Goal: Information Seeking & Learning: Check status

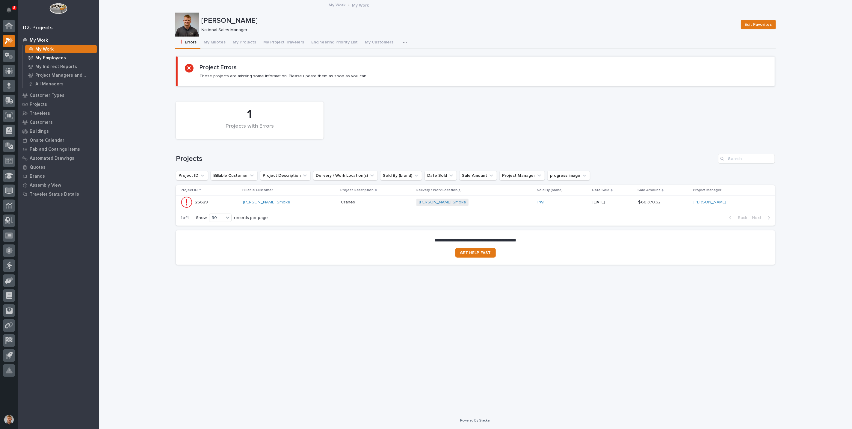
click at [52, 58] on p "My Employees" at bounding box center [50, 57] width 31 height 5
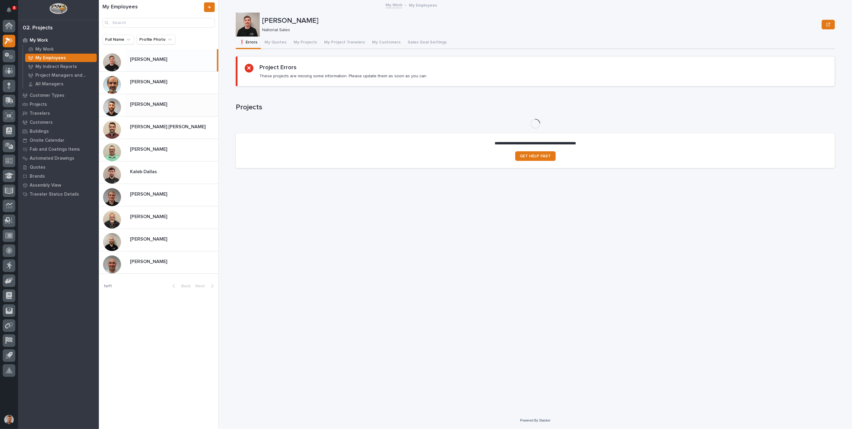
click at [152, 104] on p "Cole Ziegler" at bounding box center [149, 103] width 38 height 7
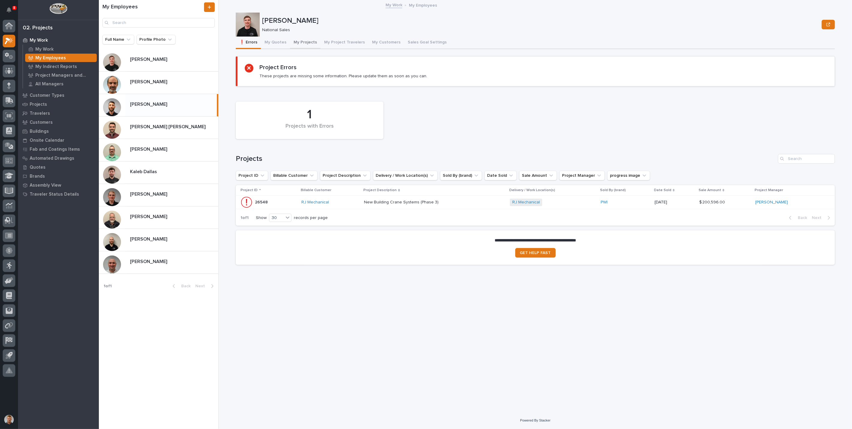
click at [298, 40] on button "My Projects" at bounding box center [305, 43] width 31 height 13
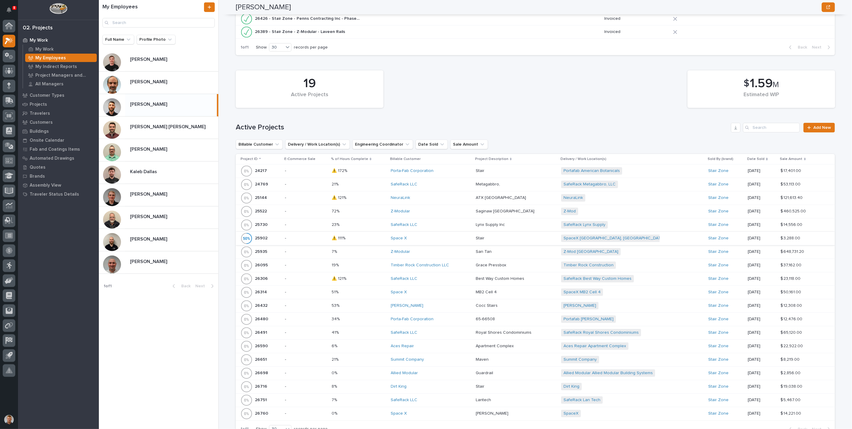
scroll to position [233, 0]
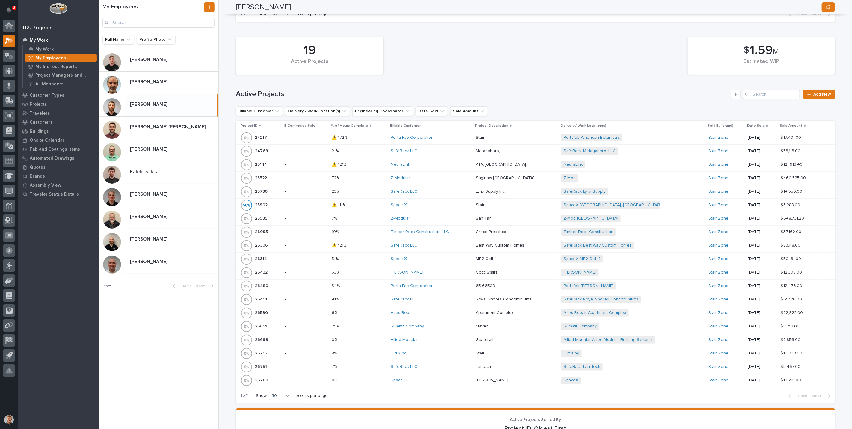
click at [363, 218] on p at bounding box center [358, 218] width 54 height 5
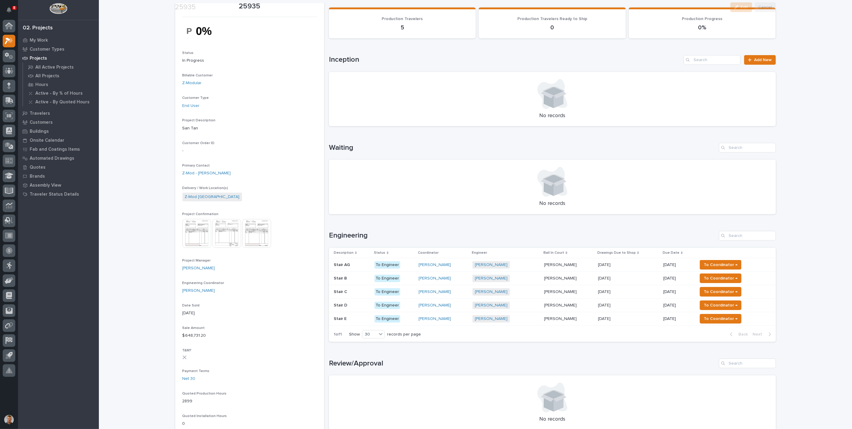
scroll to position [133, 0]
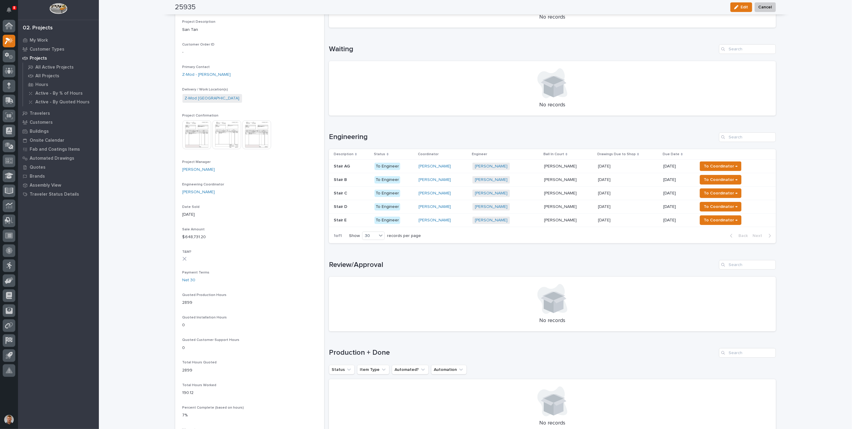
click at [353, 167] on p at bounding box center [352, 166] width 36 height 5
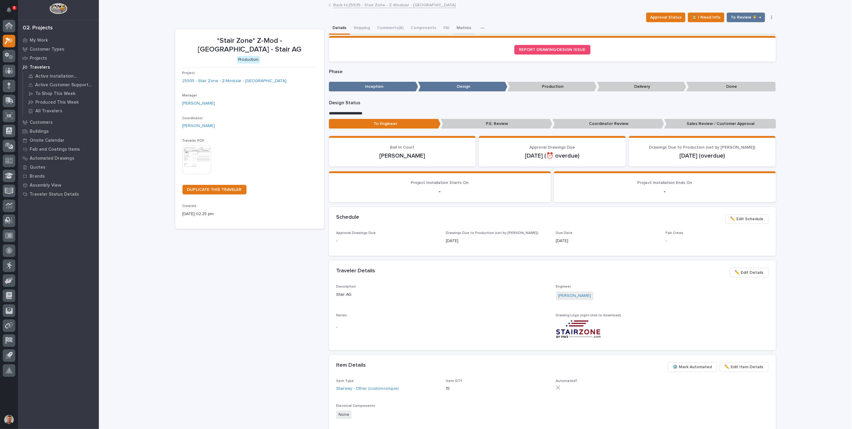
click at [457, 27] on button "Metrics" at bounding box center [464, 28] width 22 height 13
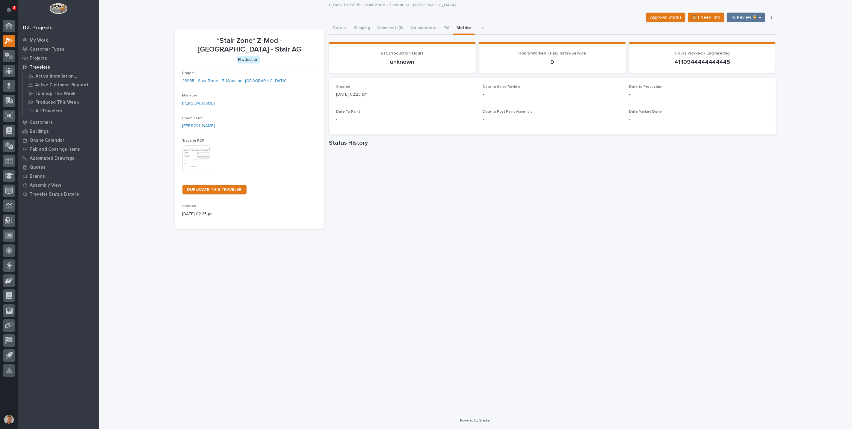
click at [481, 28] on icon "button" at bounding box center [482, 28] width 3 height 1
click at [771, 15] on icon "button" at bounding box center [771, 17] width 1 height 4
click at [344, 6] on link "Back to 25935 - Stair Zone - Z-Modular - San Tan" at bounding box center [394, 4] width 122 height 7
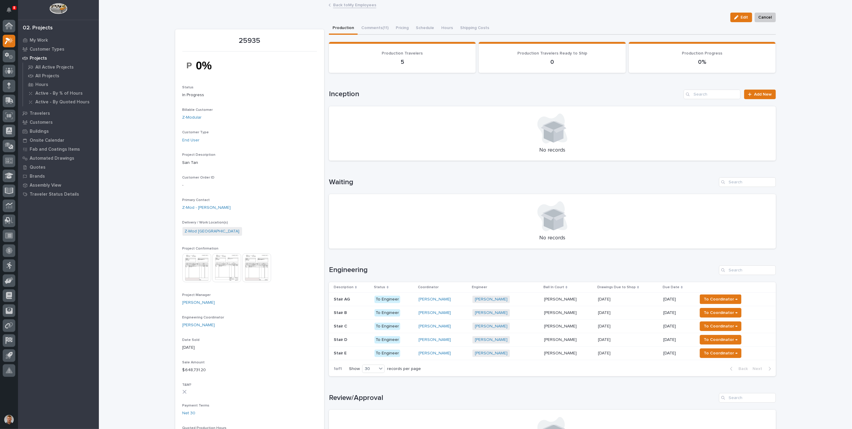
click at [356, 6] on link "Back to My Employees" at bounding box center [354, 4] width 43 height 7
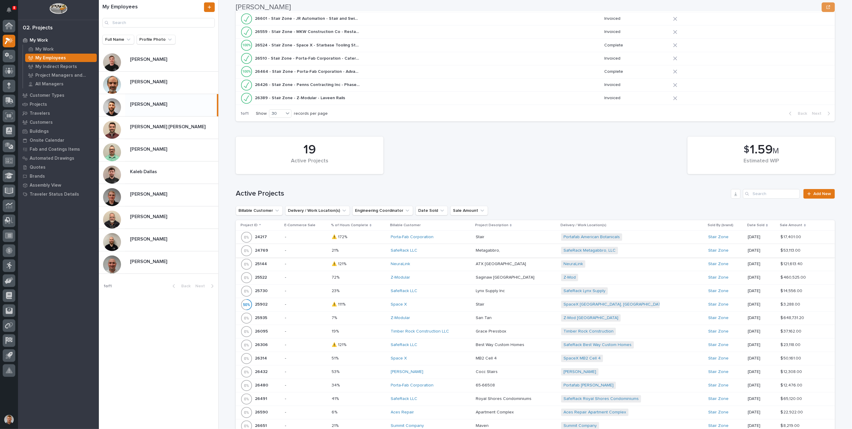
scroll to position [166, 0]
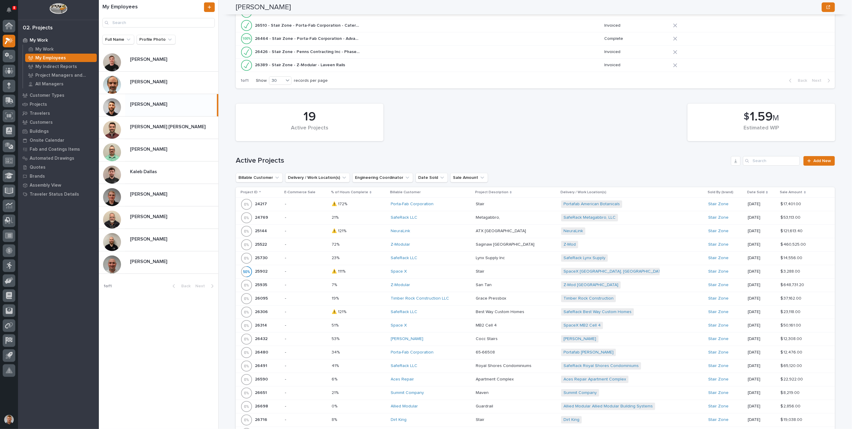
click at [440, 243] on div "Z-Modular" at bounding box center [431, 244] width 80 height 5
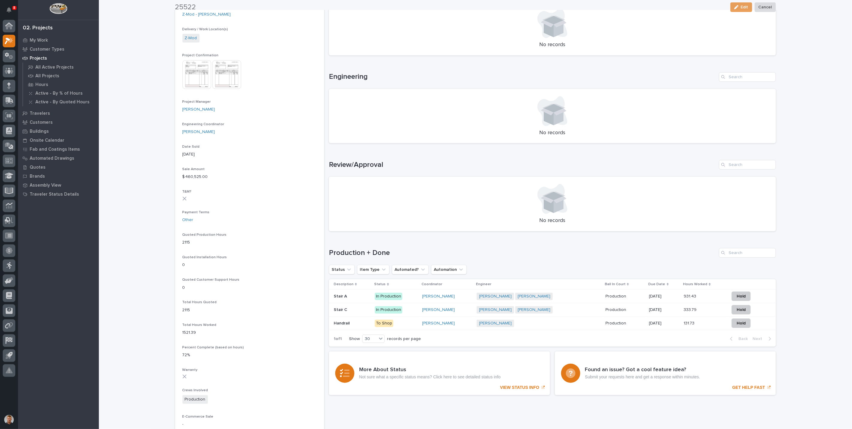
scroll to position [233, 0]
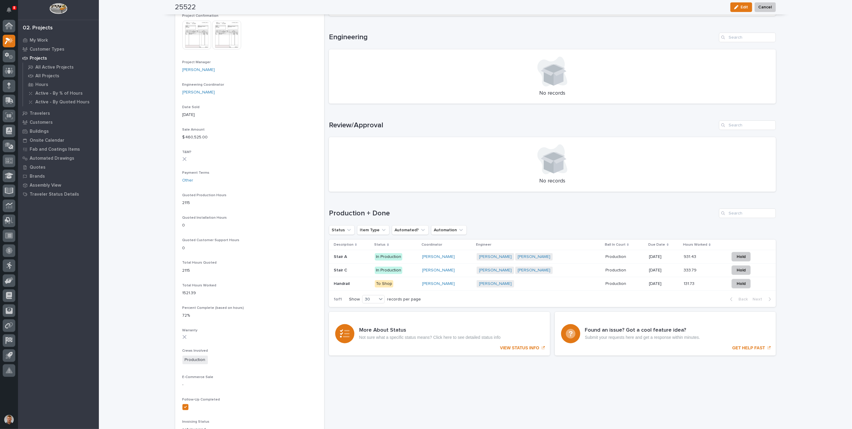
click at [462, 256] on div "Wynne Hochstetler" at bounding box center [447, 256] width 50 height 5
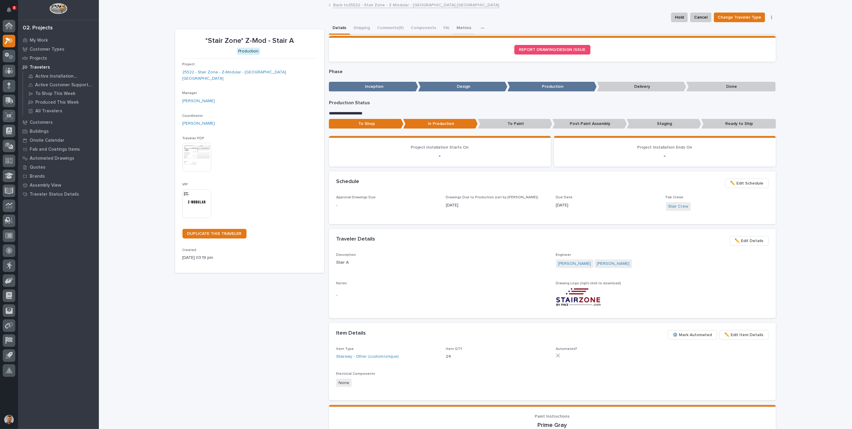
click at [458, 29] on button "Metrics" at bounding box center [464, 28] width 22 height 13
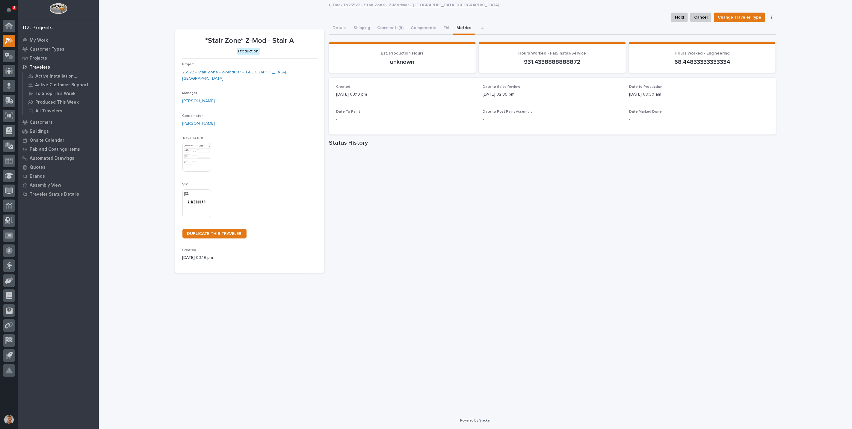
click at [482, 29] on div "button" at bounding box center [484, 28] width 6 height 4
click at [771, 14] on div "Hold Cancel Change Traveler Type Regenerate PDF Generate VIP" at bounding box center [721, 18] width 107 height 10
click at [771, 16] on icon "button" at bounding box center [771, 18] width 1 height 4
click at [798, 25] on div "**********" at bounding box center [475, 206] width 753 height 411
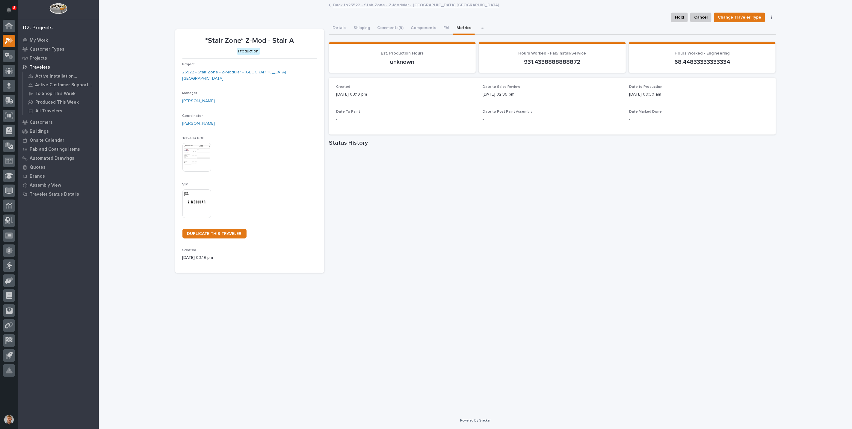
click at [332, 4] on div "Back to 25522 - Stair Zone - Z-Modular - Saginaw TX" at bounding box center [474, 5] width 299 height 8
click at [335, 5] on link "Back to 25522 - Stair Zone - Z-Modular - Saginaw TX" at bounding box center [416, 4] width 166 height 7
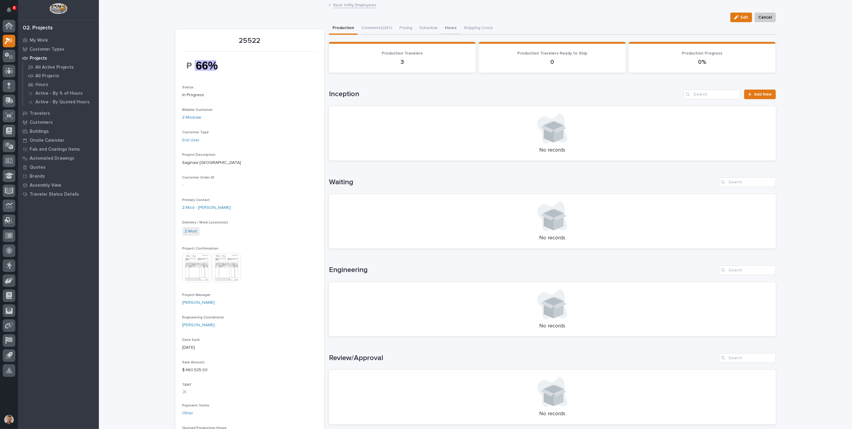
click at [448, 27] on button "Hours" at bounding box center [450, 28] width 19 height 13
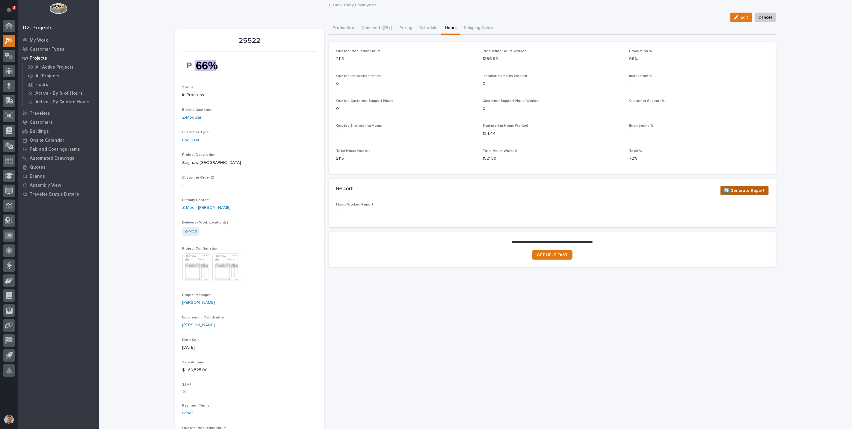
click at [734, 188] on span "🔄 Generate Report" at bounding box center [744, 190] width 40 height 7
click at [343, 29] on button "Production" at bounding box center [343, 28] width 29 height 13
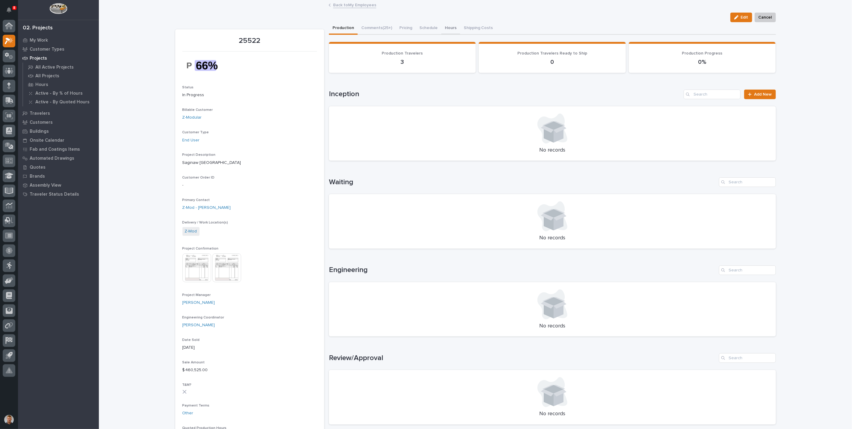
click at [449, 27] on button "Hours" at bounding box center [450, 28] width 19 height 13
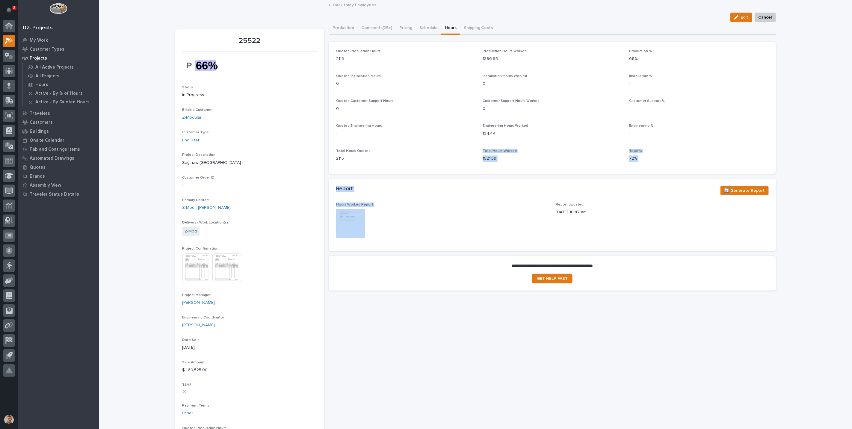
drag, startPoint x: 380, startPoint y: 215, endPoint x: 383, endPoint y: 213, distance: 3.7
click at [383, 213] on div "**********" at bounding box center [552, 168] width 447 height 253
click at [385, 214] on div "This file cannot be opened Download File" at bounding box center [442, 224] width 213 height 30
click at [350, 221] on img at bounding box center [350, 223] width 29 height 29
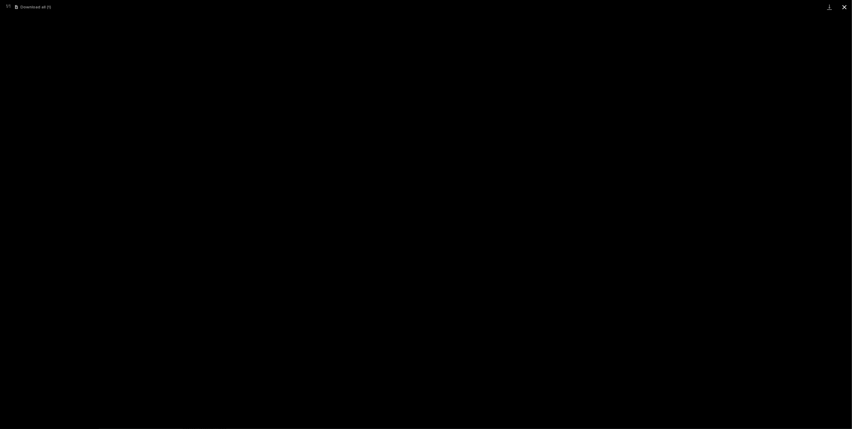
click at [848, 7] on button "Close gallery" at bounding box center [844, 7] width 15 height 14
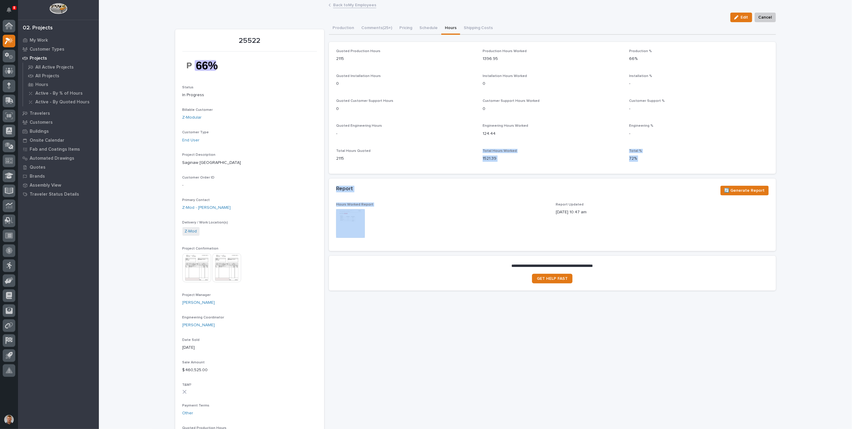
click at [156, 45] on div "Loading... Saving… Loading... Saving… 25522 Edit Cancel Edit Cancel 25522 Statu…" at bounding box center [475, 399] width 753 height 796
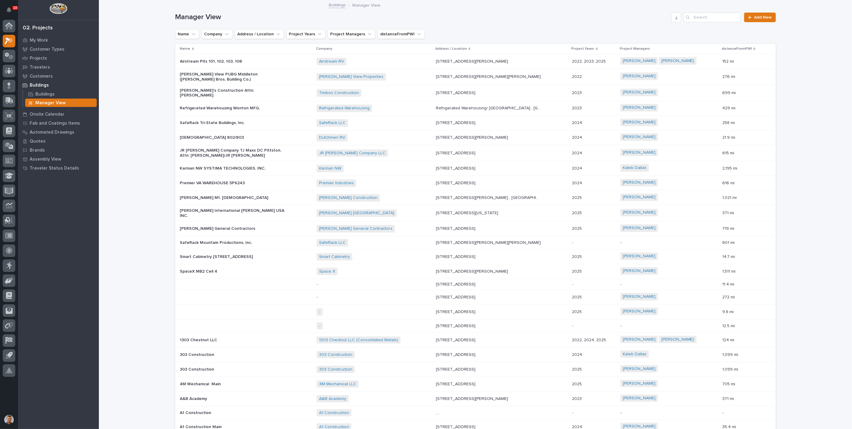
click at [129, 35] on div "Loading... Saving… Loading... Saving… Manager View Add New Name Company Address…" at bounding box center [475, 272] width 753 height 542
click at [40, 57] on p "Projects" at bounding box center [38, 58] width 17 height 5
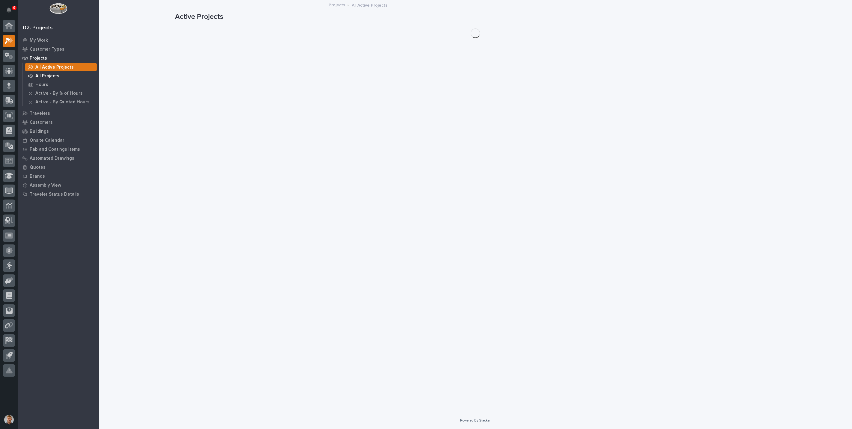
click at [43, 72] on div "All Projects" at bounding box center [61, 76] width 72 height 8
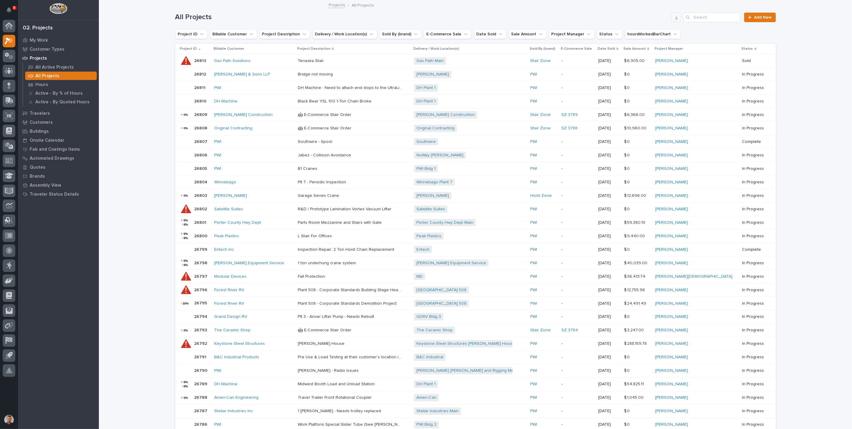
click at [676, 15] on icon "button" at bounding box center [676, 17] width 5 height 5
click at [42, 133] on p "Buildings" at bounding box center [39, 131] width 19 height 5
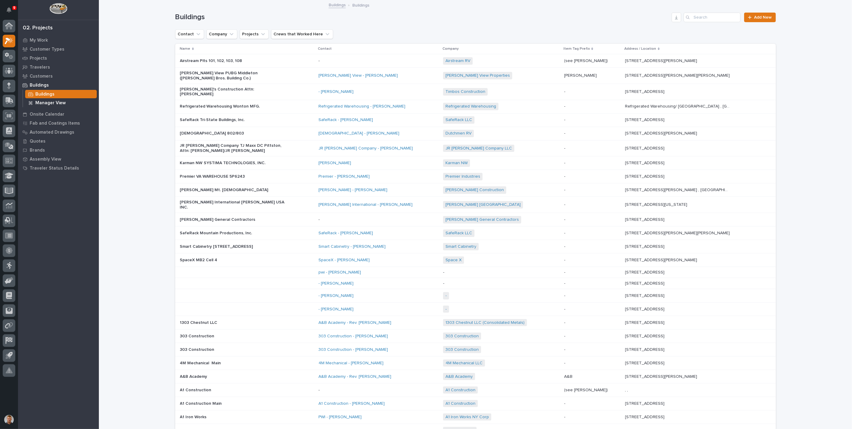
click at [62, 100] on p "Manager View" at bounding box center [50, 102] width 30 height 5
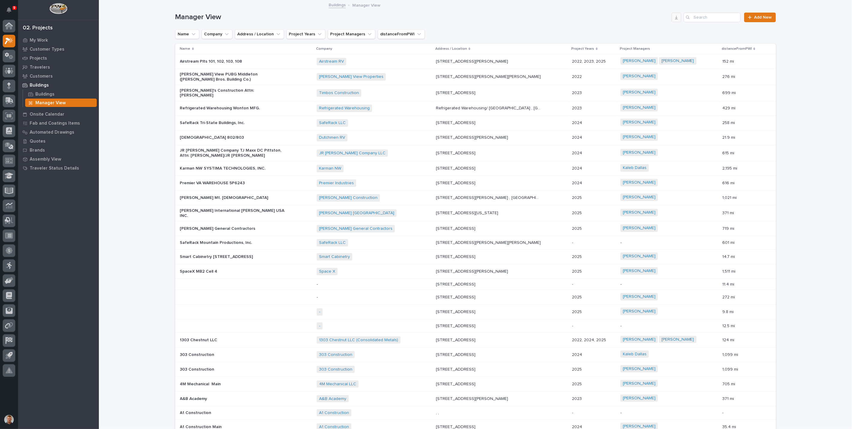
click at [671, 15] on button "button" at bounding box center [676, 18] width 10 height 10
click at [36, 139] on p "Quotes" at bounding box center [38, 141] width 16 height 5
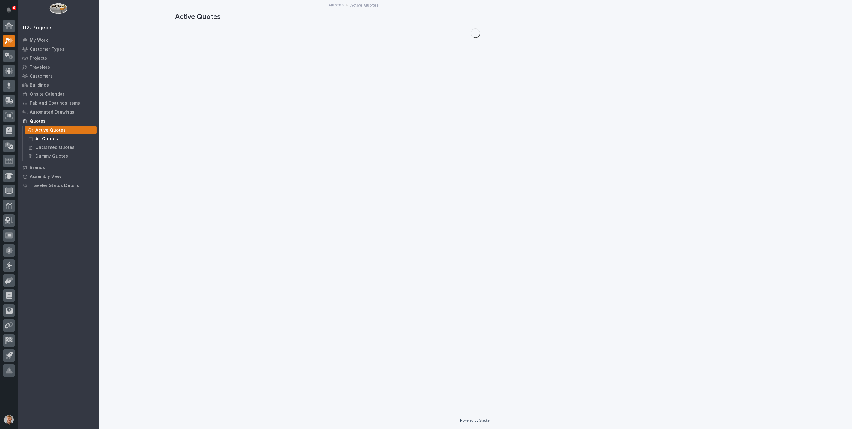
click at [50, 140] on p "All Quotes" at bounding box center [46, 138] width 22 height 5
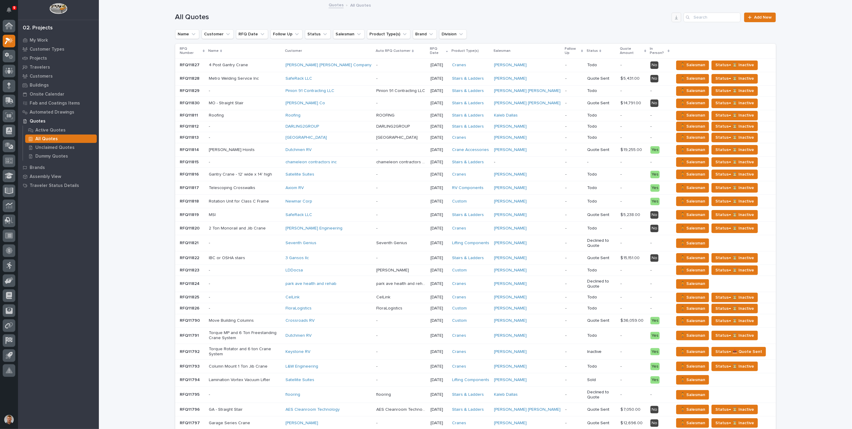
click at [674, 18] on icon "button" at bounding box center [676, 17] width 5 height 5
click at [655, 13] on h1 "All Quotes" at bounding box center [422, 17] width 494 height 9
click at [677, 17] on button "button" at bounding box center [676, 18] width 10 height 10
click at [619, 18] on h1 "All Quotes" at bounding box center [422, 17] width 494 height 9
click at [675, 19] on icon "button" at bounding box center [676, 18] width 3 height 4
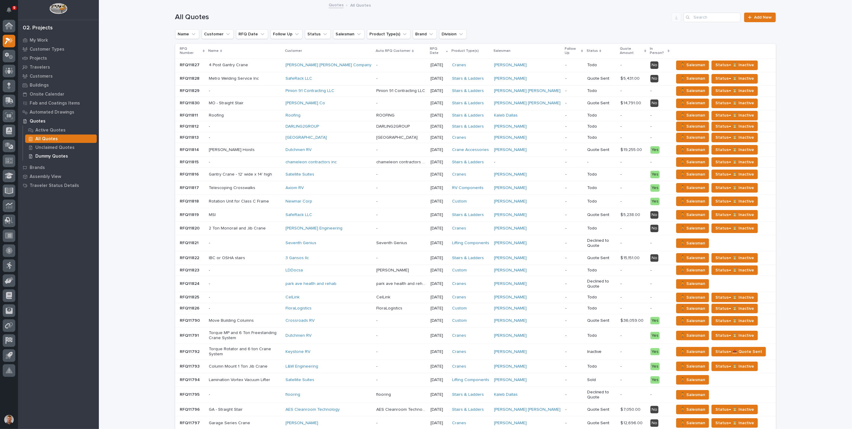
click at [52, 157] on p "Dummy Quotes" at bounding box center [51, 156] width 33 height 5
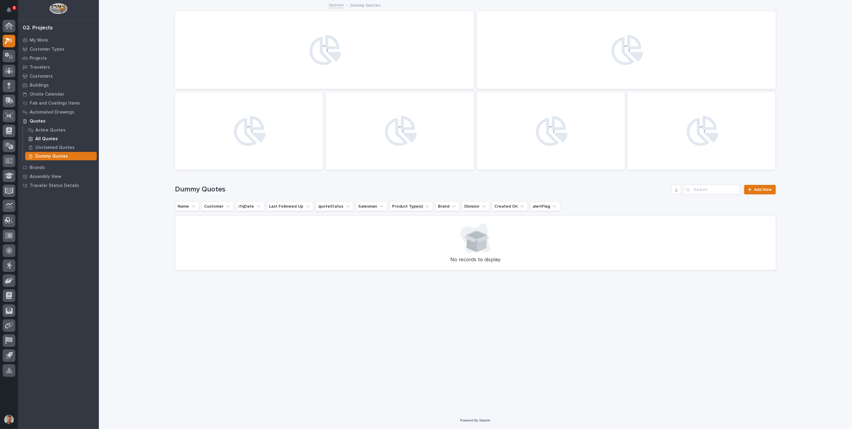
click at [43, 137] on p "All Quotes" at bounding box center [46, 138] width 22 height 5
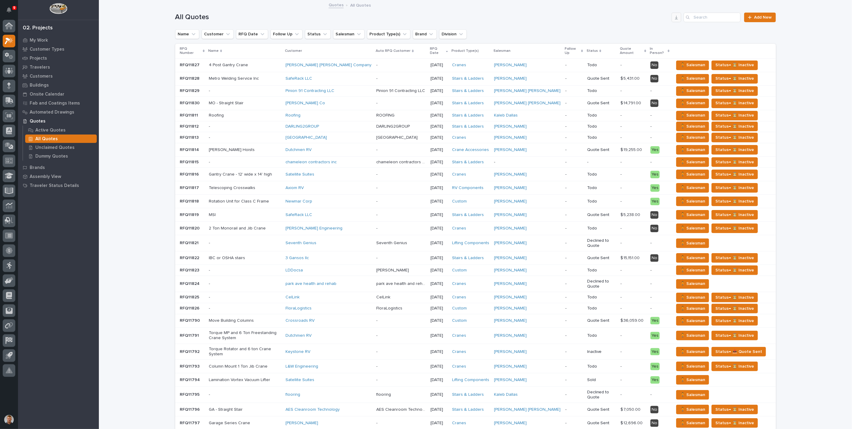
click at [674, 17] on icon "button" at bounding box center [676, 17] width 5 height 5
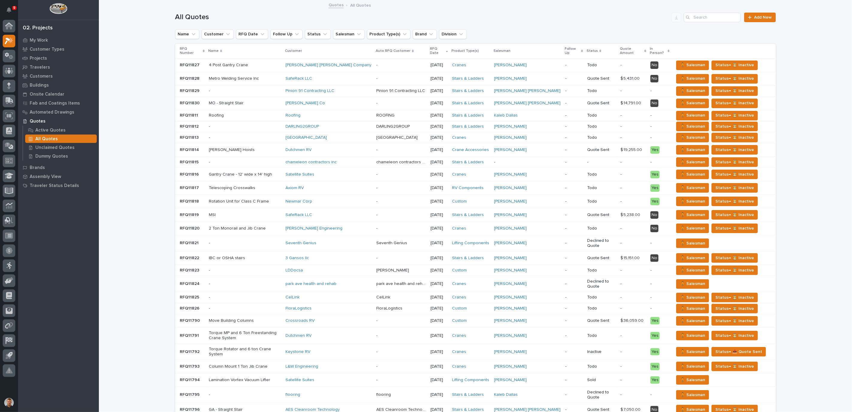
click at [509, 18] on h1 "All Quotes" at bounding box center [422, 17] width 494 height 9
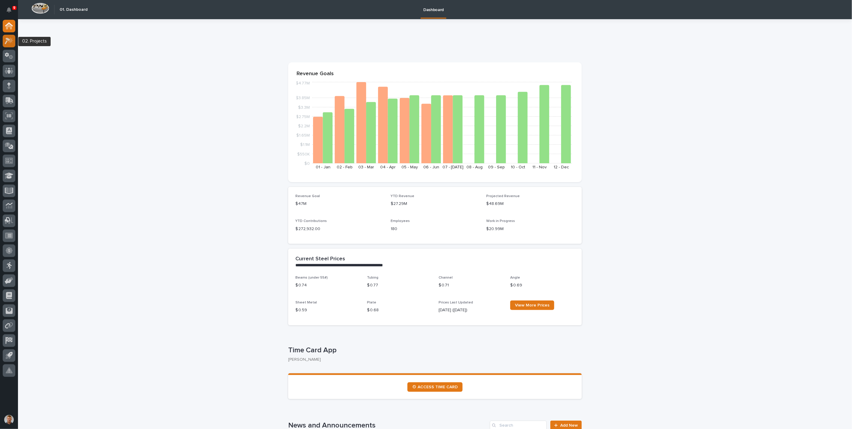
click at [13, 45] on div at bounding box center [9, 41] width 13 height 13
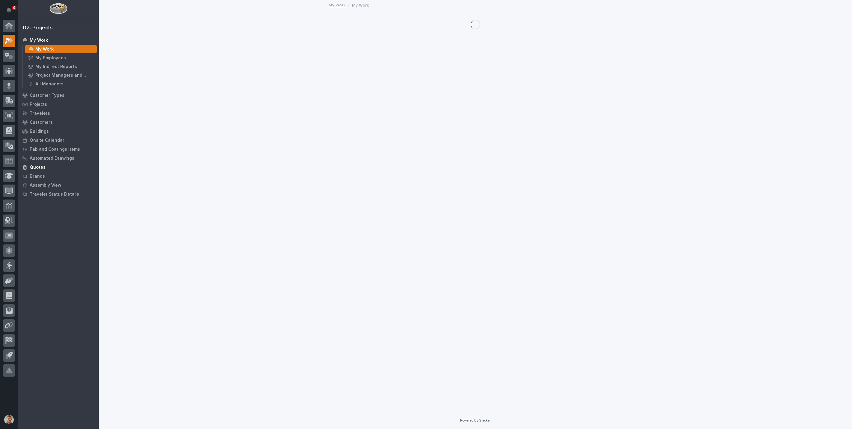
click at [34, 165] on p "Quotes" at bounding box center [38, 167] width 16 height 5
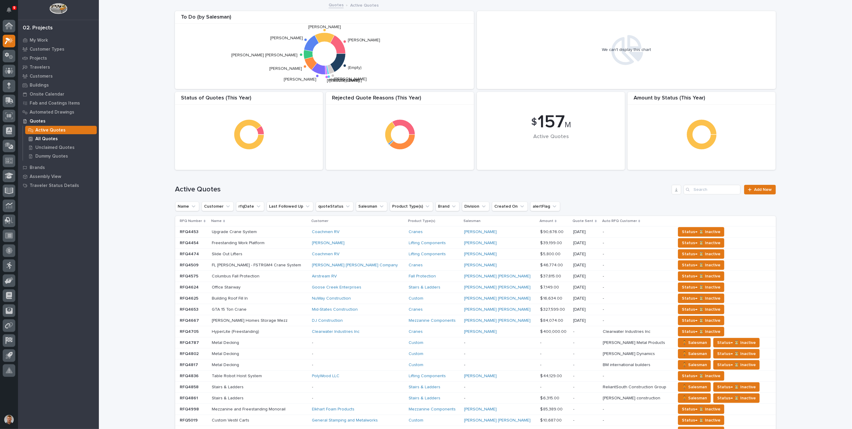
click at [47, 140] on p "All Quotes" at bounding box center [46, 138] width 22 height 5
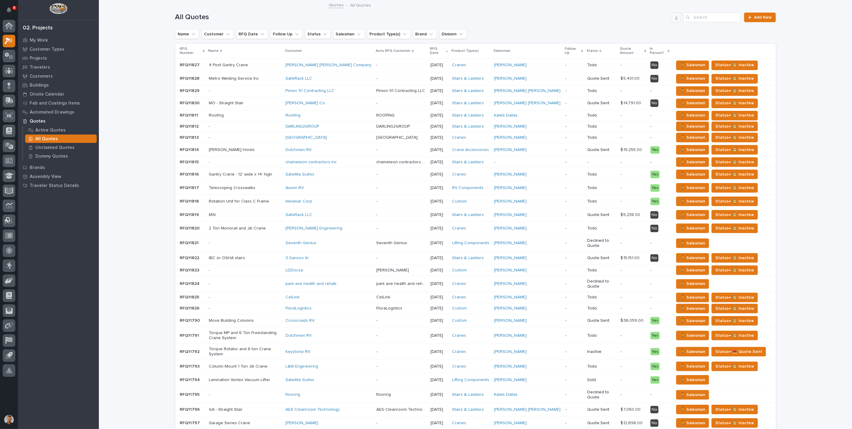
click at [674, 19] on icon "button" at bounding box center [676, 17] width 5 height 5
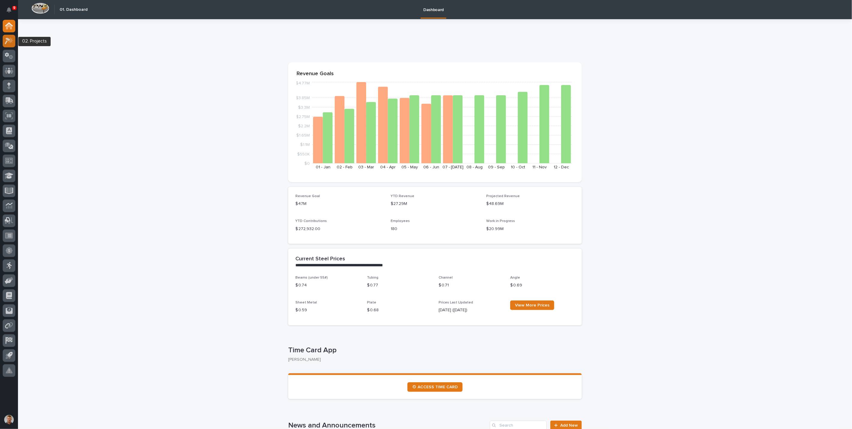
click at [9, 46] on div at bounding box center [9, 41] width 13 height 13
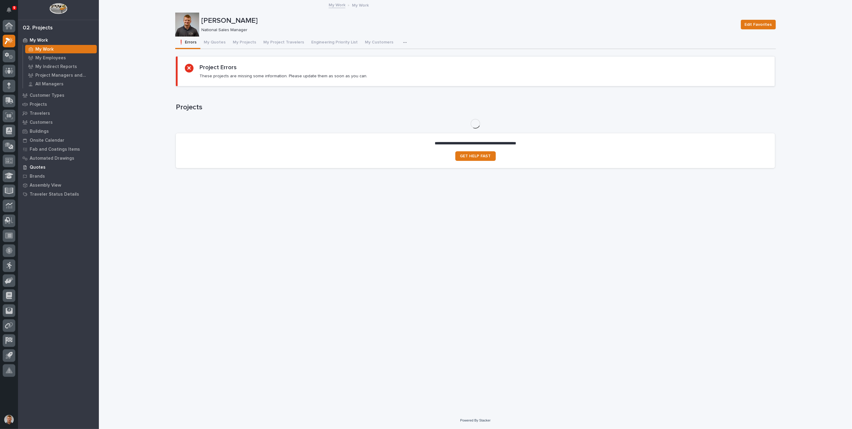
click at [38, 170] on div "Quotes" at bounding box center [58, 167] width 78 height 8
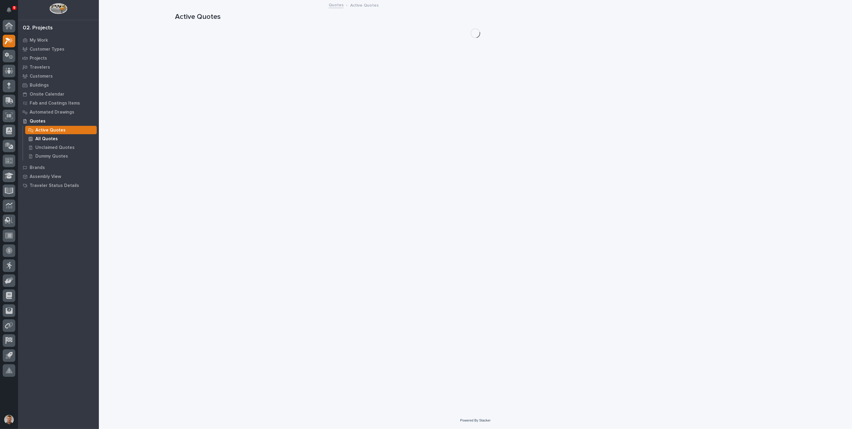
click at [47, 136] on p "All Quotes" at bounding box center [46, 138] width 22 height 5
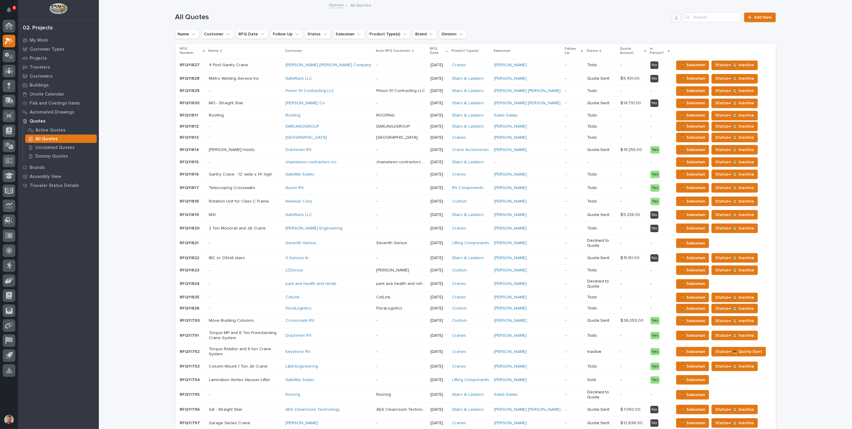
click at [677, 19] on button "button" at bounding box center [676, 18] width 10 height 10
click at [671, 16] on button "button" at bounding box center [676, 18] width 10 height 10
click at [625, 17] on h1 "All Quotes" at bounding box center [422, 17] width 494 height 9
click at [676, 16] on icon "button" at bounding box center [676, 17] width 5 height 5
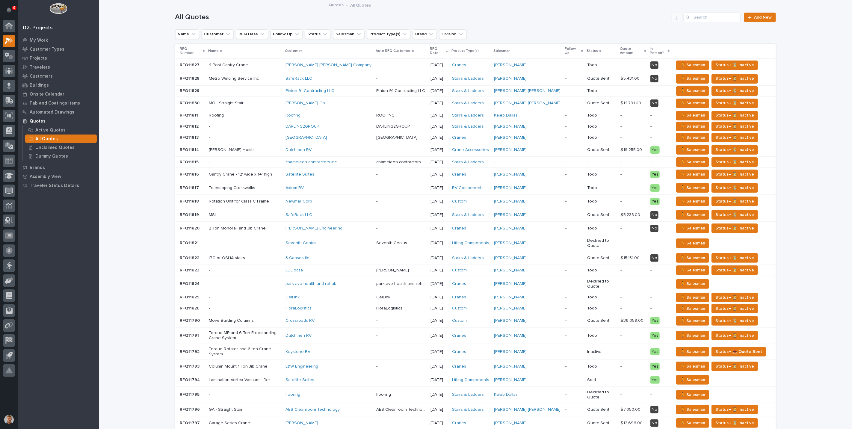
click at [651, 24] on div "All Quotes Add New" at bounding box center [475, 15] width 600 height 29
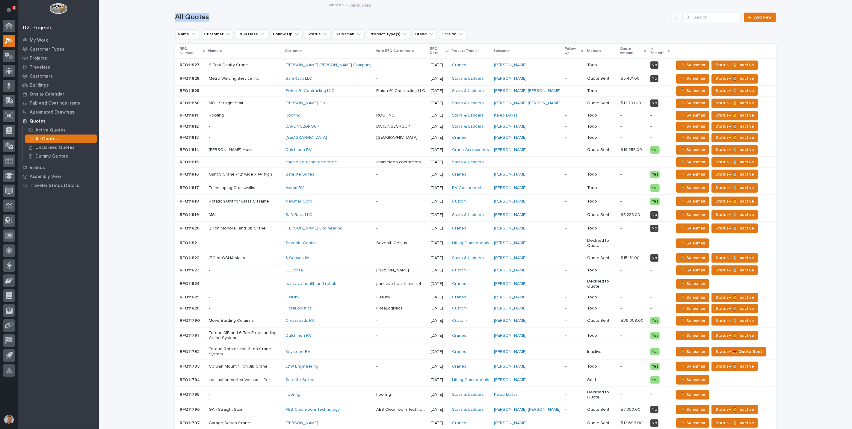
click at [651, 24] on div "All Quotes Add New" at bounding box center [475, 15] width 600 height 29
click at [652, 7] on div "Quotes All Quotes" at bounding box center [475, 5] width 753 height 8
click at [675, 17] on icon "button" at bounding box center [676, 18] width 3 height 4
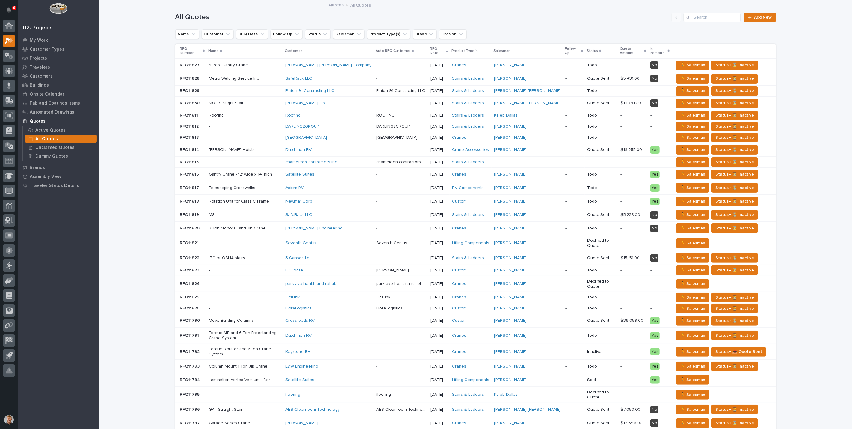
click at [525, 28] on div "All Quotes Add New" at bounding box center [475, 15] width 600 height 29
click at [675, 17] on icon "button" at bounding box center [676, 18] width 3 height 4
click at [112, 52] on div "Loading... Saving… Loading... Saving… All Quotes Add New Name Customer RFQ Date…" at bounding box center [475, 254] width 753 height 507
click at [59, 128] on p "Active Quotes" at bounding box center [50, 130] width 30 height 5
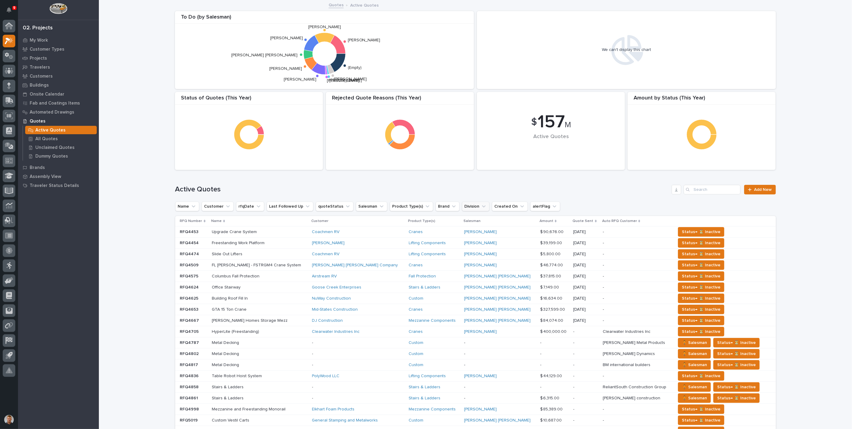
click at [469, 207] on button "Division" at bounding box center [476, 207] width 28 height 10
click at [467, 233] on input at bounding box center [495, 233] width 76 height 10
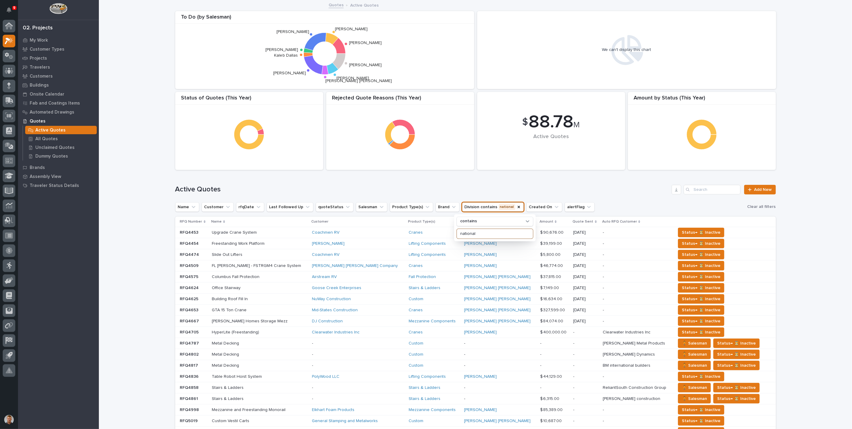
type input "national"
click at [483, 188] on h1 "Active Quotes" at bounding box center [422, 189] width 494 height 9
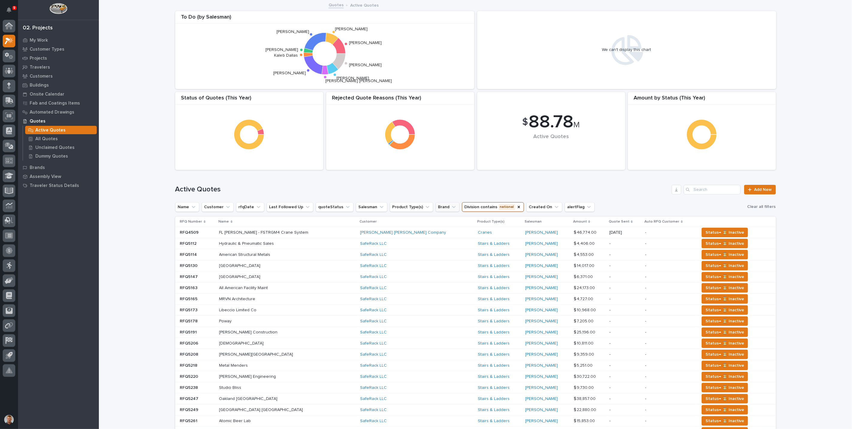
click at [451, 207] on icon "Brand" at bounding box center [454, 207] width 6 height 6
click at [441, 255] on p "Hoist Zone" at bounding box center [464, 256] width 63 height 4
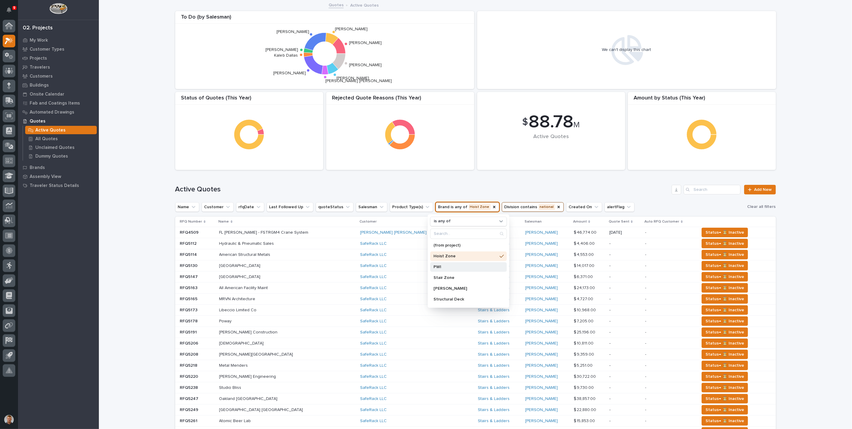
click at [441, 266] on p "PWI" at bounding box center [464, 267] width 63 height 4
click at [452, 189] on h1 "Active Quotes" at bounding box center [422, 189] width 494 height 9
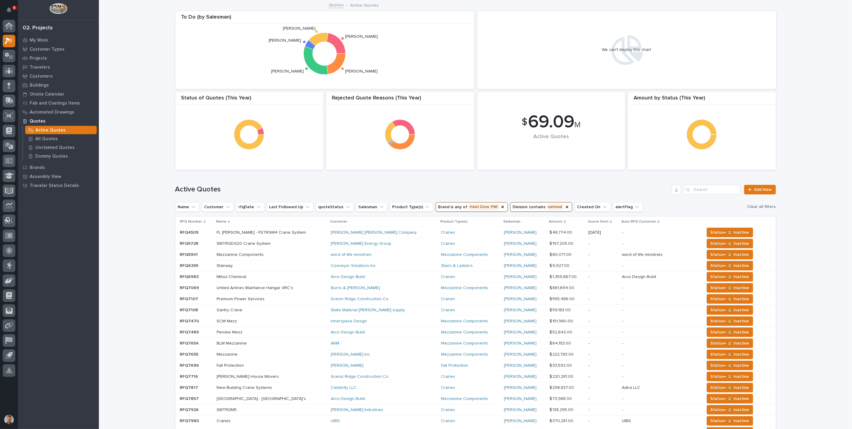
drag, startPoint x: 825, startPoint y: 90, endPoint x: 645, endPoint y: 127, distance: 183.7
click at [825, 90] on div "Loading... Saving… Loading... Saving… $ 69.09 M Active Quotes Amount by Status …" at bounding box center [475, 306] width 753 height 610
click at [501, 206] on icon "Brand" at bounding box center [502, 207] width 2 height 2
click at [439, 207] on button "Brand" at bounding box center [447, 207] width 24 height 10
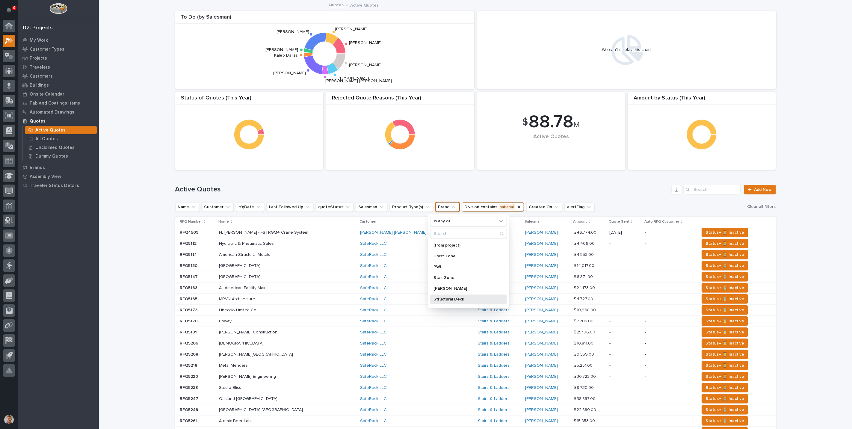
click at [440, 296] on div "Structural Deck" at bounding box center [468, 299] width 77 height 10
click at [442, 275] on p "Stair Zone" at bounding box center [464, 277] width 63 height 4
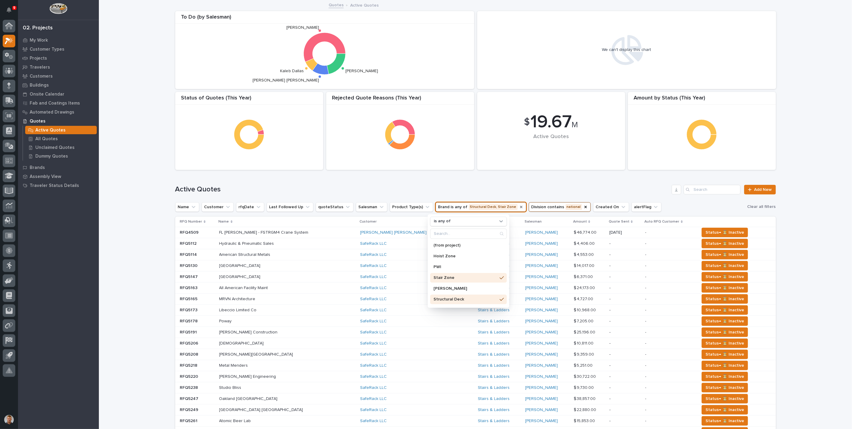
click at [491, 183] on div "Active Quotes Add New" at bounding box center [475, 187] width 600 height 29
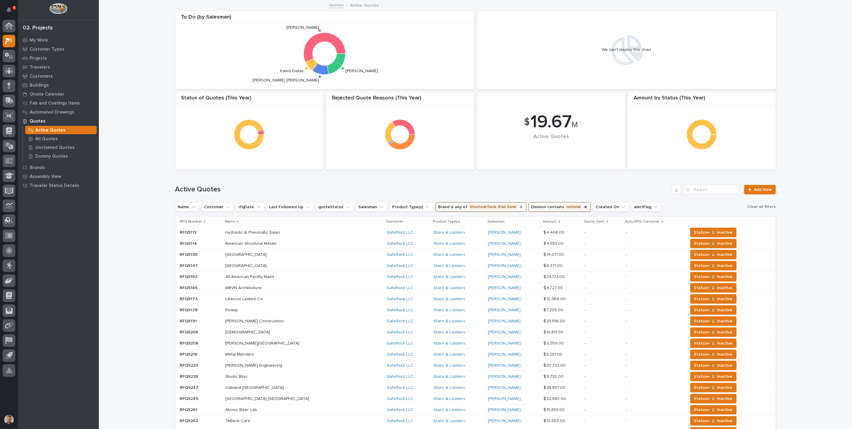
click at [827, 131] on div "Loading... Saving… Loading... Saving… $ 19.67 M Active Quotes Amount by Status …" at bounding box center [475, 306] width 753 height 610
click at [519, 207] on icon "Brand" at bounding box center [521, 207] width 5 height 5
click at [435, 204] on button "Brand" at bounding box center [447, 207] width 24 height 10
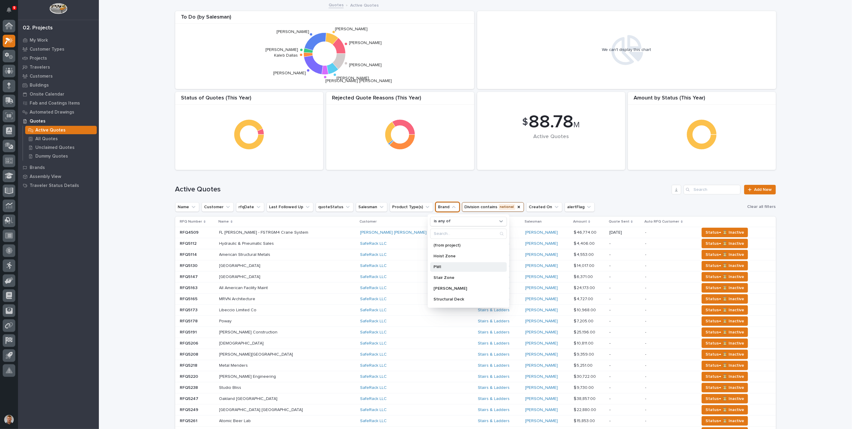
drag, startPoint x: 442, startPoint y: 256, endPoint x: 439, endPoint y: 263, distance: 8.3
click at [442, 256] on p "Hoist Zone" at bounding box center [464, 256] width 63 height 4
click at [439, 265] on p "PWI" at bounding box center [464, 267] width 63 height 4
click at [465, 181] on div "Active Quotes Add New" at bounding box center [475, 187] width 600 height 29
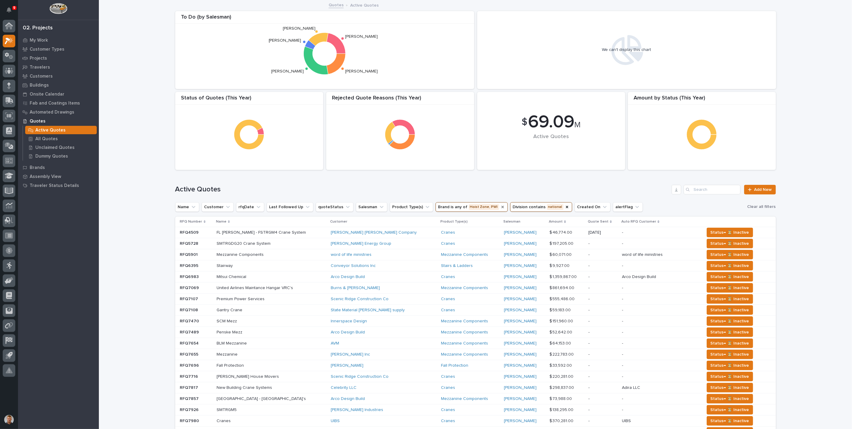
click at [802, 176] on div "Loading... Saving… Loading... Saving… $ 69.09 M Active Quotes Amount by Status …" at bounding box center [475, 306] width 753 height 610
click at [331, 204] on button "quoteStatus" at bounding box center [335, 207] width 38 height 10
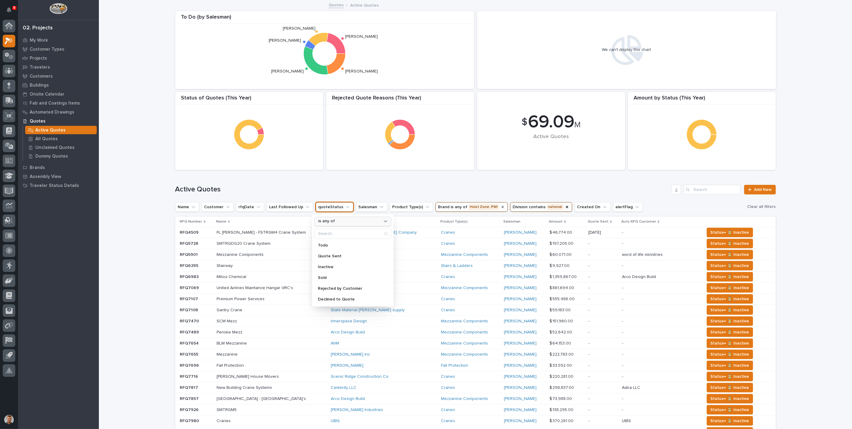
click at [336, 221] on div "is any of" at bounding box center [349, 221] width 66 height 6
click at [330, 255] on p "Quote Sent" at bounding box center [349, 256] width 63 height 4
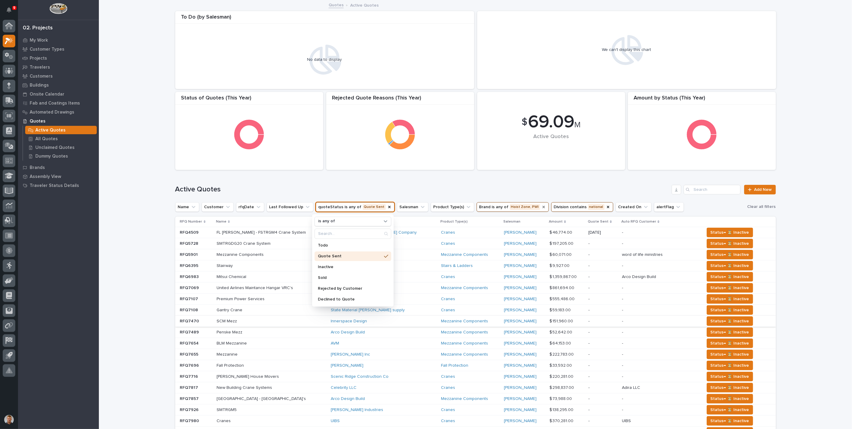
scroll to position [33, 0]
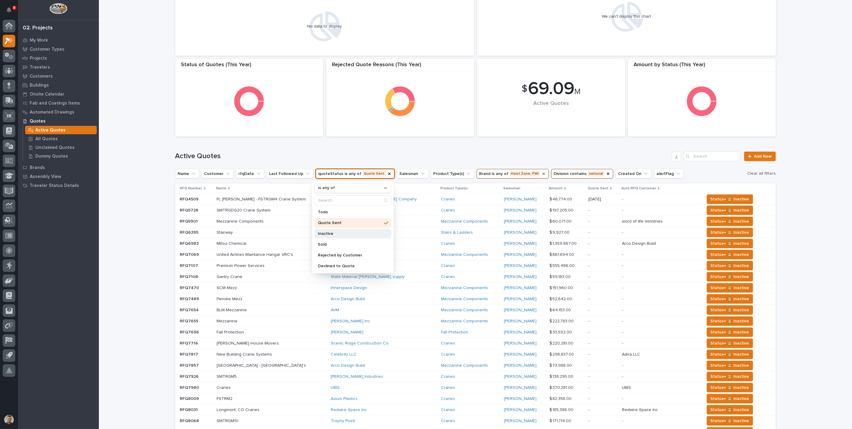
click at [325, 232] on p "Inactive" at bounding box center [349, 233] width 63 height 4
click at [329, 253] on p "Rejected by Customer" at bounding box center [349, 255] width 63 height 4
click at [326, 243] on p "Sold" at bounding box center [349, 244] width 63 height 4
click at [457, 152] on h1 "Active Quotes" at bounding box center [422, 156] width 494 height 9
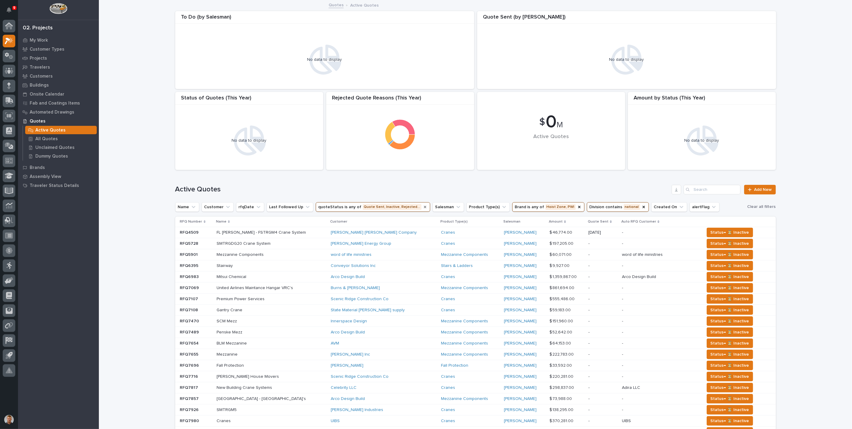
click at [422, 207] on icon "quoteStatus" at bounding box center [424, 207] width 5 height 5
click at [500, 206] on icon "Brand" at bounding box center [502, 207] width 5 height 5
click at [517, 207] on icon "Division" at bounding box center [518, 207] width 2 height 2
click at [497, 176] on div "Active Quotes Add New" at bounding box center [475, 187] width 600 height 29
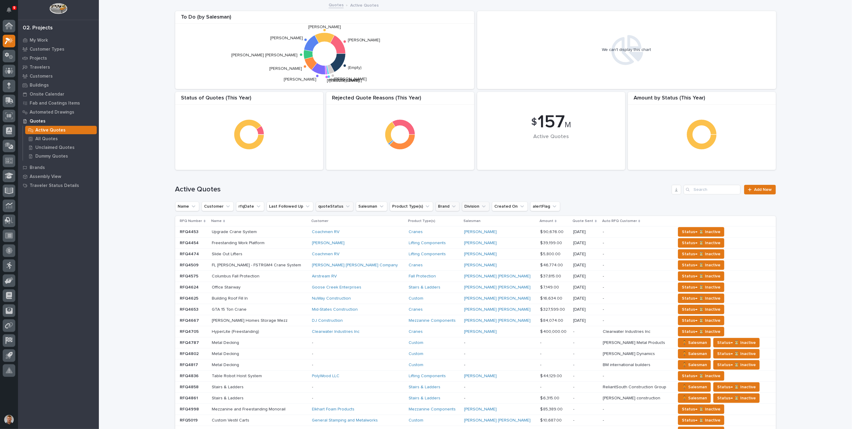
click at [463, 206] on button "Division" at bounding box center [476, 207] width 28 height 10
click at [471, 231] on input at bounding box center [495, 233] width 76 height 10
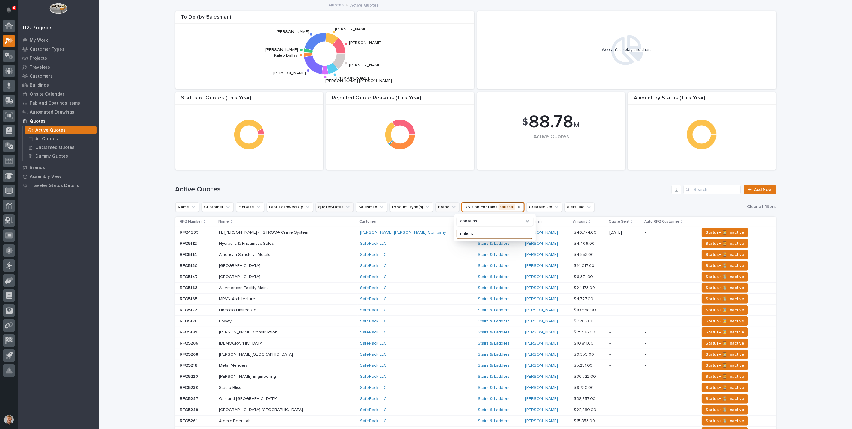
type input "national"
click at [451, 205] on icon "Brand" at bounding box center [454, 207] width 6 height 6
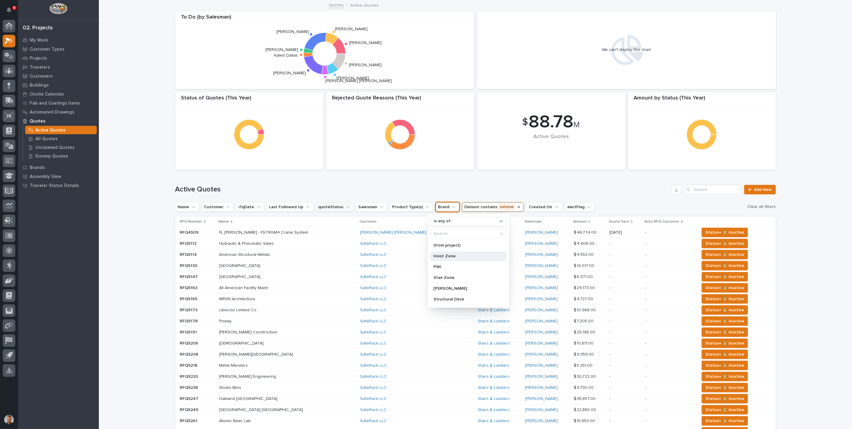
click at [442, 258] on div "Hoist Zone" at bounding box center [468, 256] width 77 height 10
click at [440, 266] on p "PWI" at bounding box center [464, 267] width 63 height 4
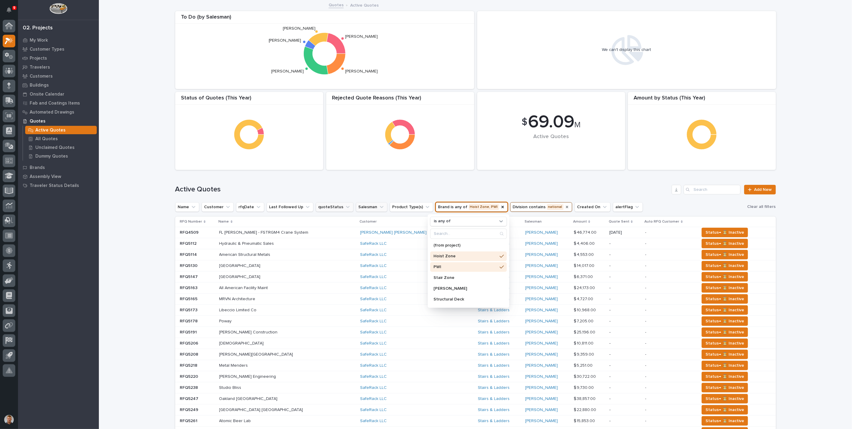
click at [363, 205] on button "Salesman" at bounding box center [371, 207] width 31 height 10
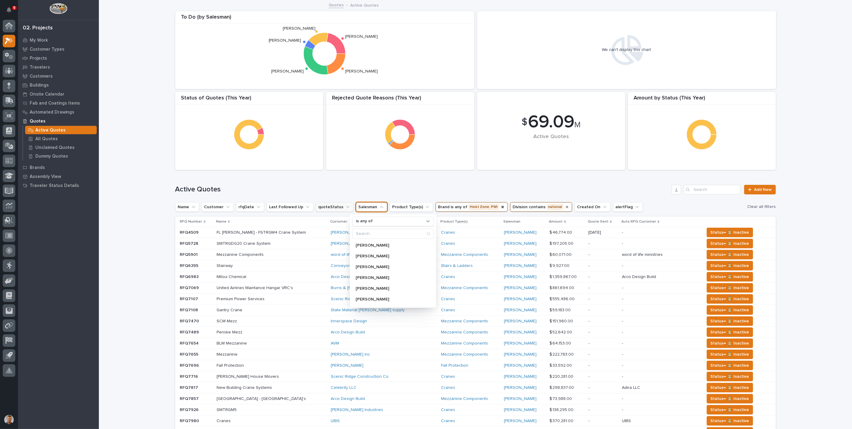
click at [327, 205] on button "quoteStatus" at bounding box center [335, 207] width 38 height 10
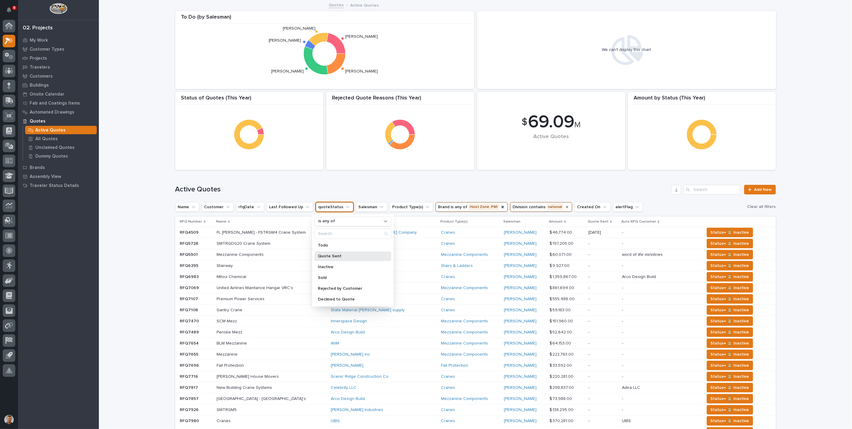
click at [324, 255] on p "Quote Sent" at bounding box center [349, 256] width 63 height 4
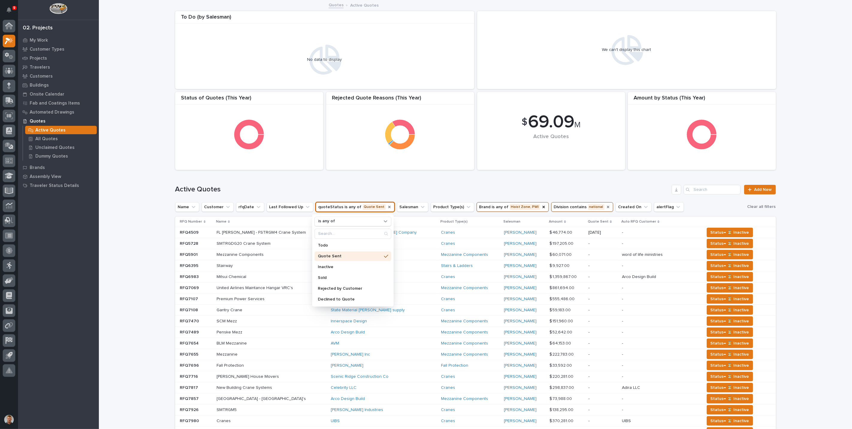
click at [324, 255] on p "Quote Sent" at bounding box center [349, 256] width 63 height 4
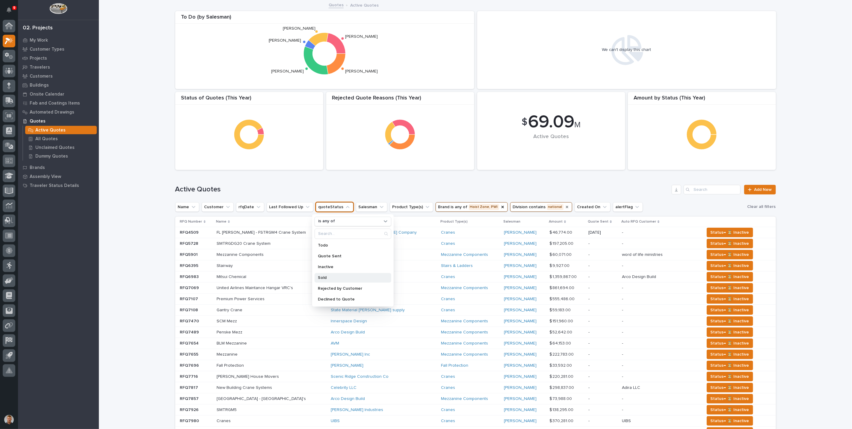
click at [323, 277] on p "Sold" at bounding box center [349, 277] width 63 height 4
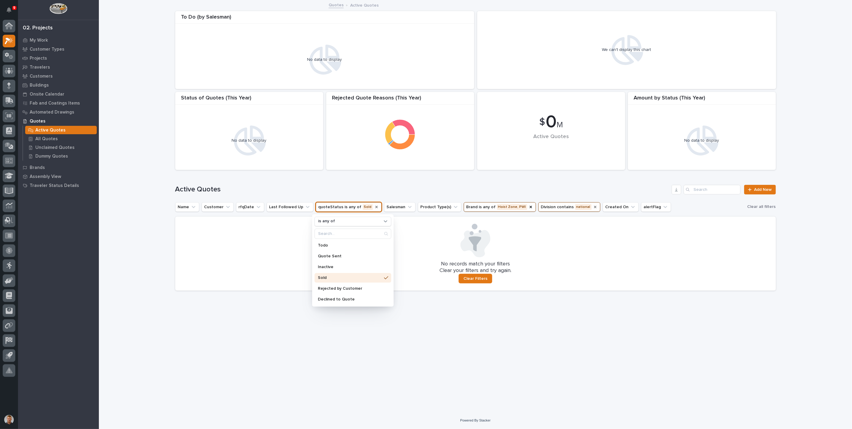
click at [323, 277] on p "Sold" at bounding box center [349, 277] width 63 height 4
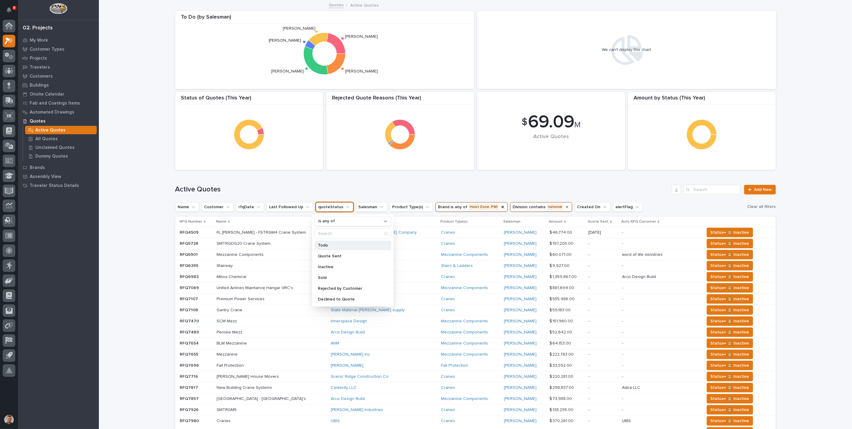
click at [328, 244] on p "Todo" at bounding box center [349, 245] width 63 height 4
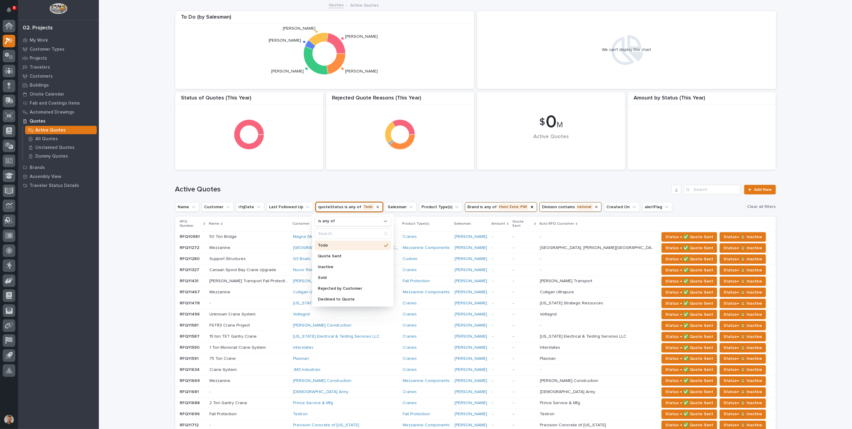
click at [328, 244] on p "Todo" at bounding box center [349, 245] width 63 height 4
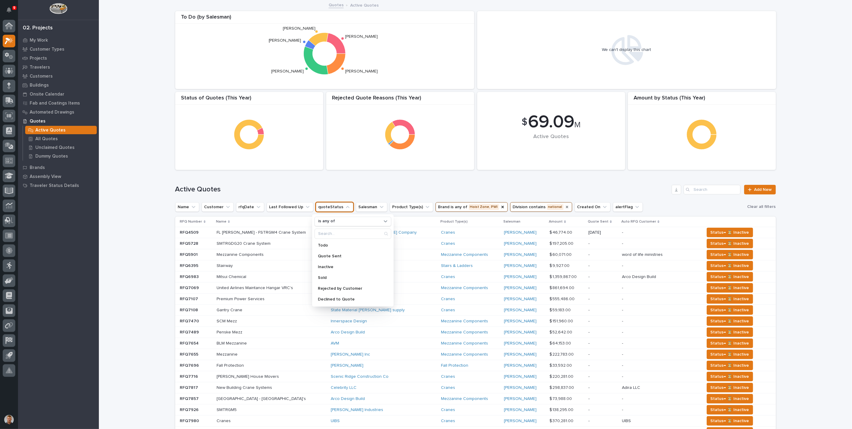
click at [400, 181] on div "Active Quotes Add New" at bounding box center [475, 187] width 600 height 29
